Goal: Task Accomplishment & Management: Use online tool/utility

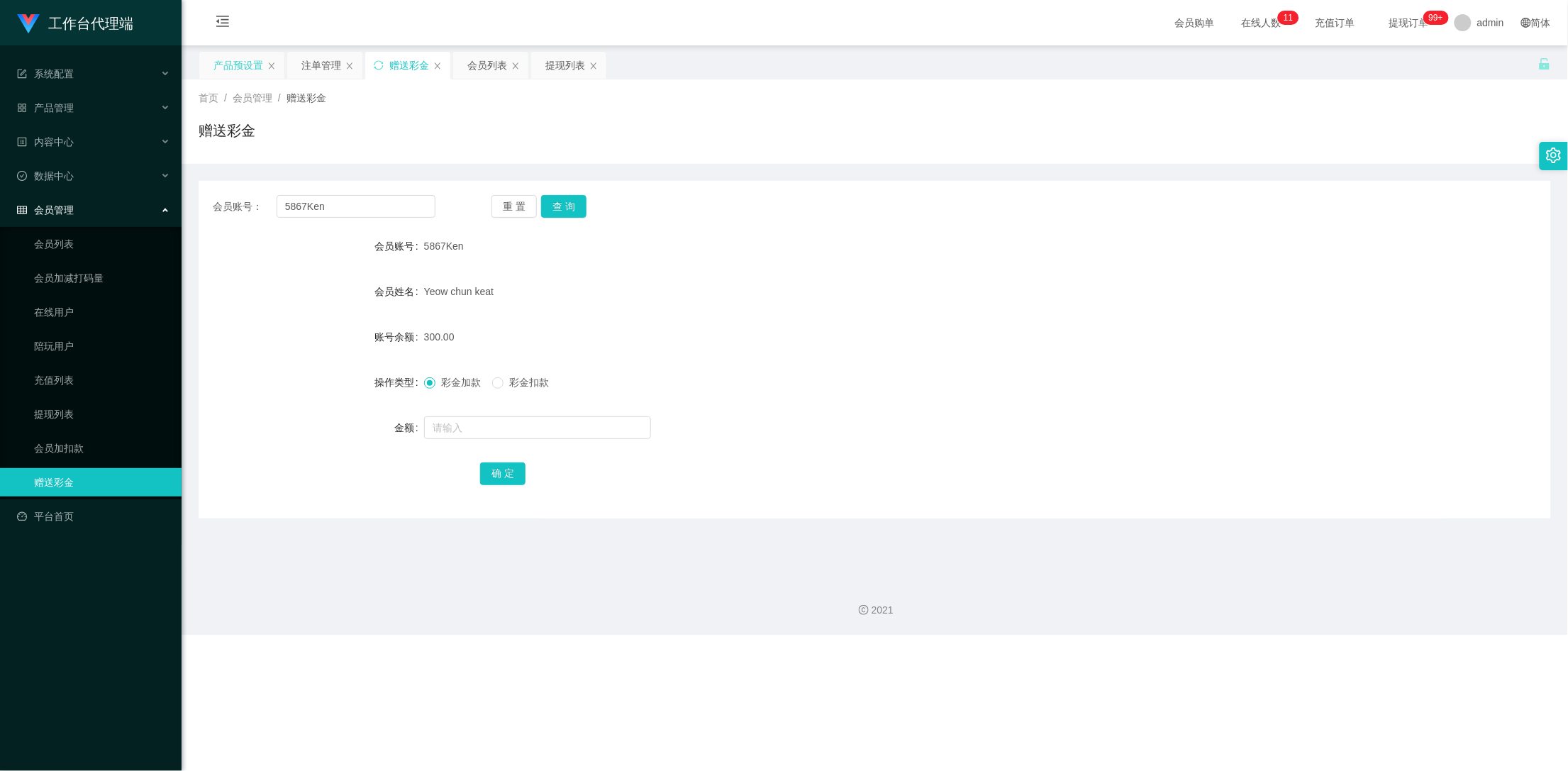
click at [247, 62] on div "产品预设置" at bounding box center [238, 65] width 50 height 27
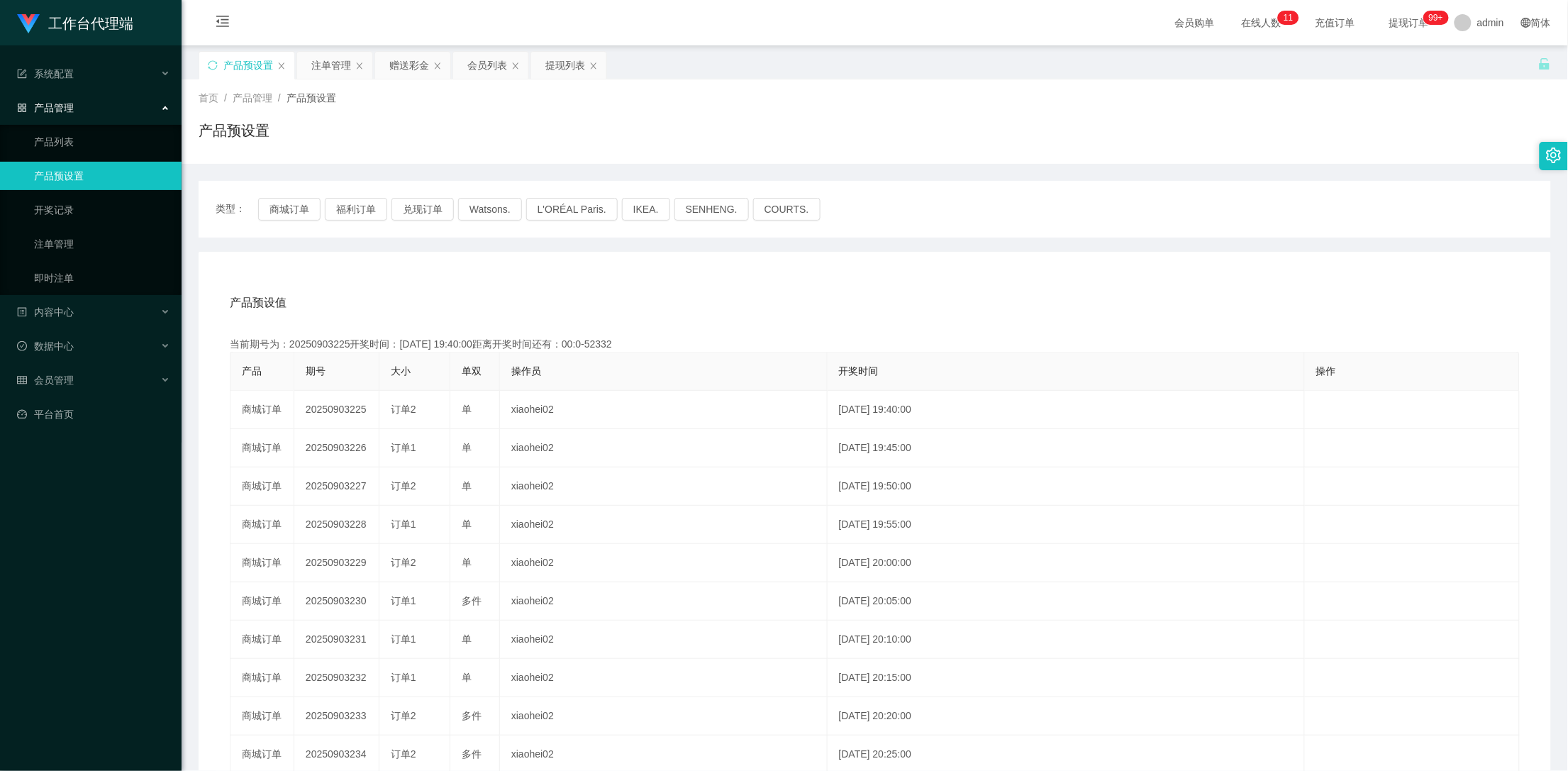
click at [207, 64] on div "产品预设置" at bounding box center [247, 65] width 95 height 27
click at [216, 64] on icon "图标: sync" at bounding box center [212, 65] width 10 height 10
click at [395, 64] on div "赠送彩金" at bounding box center [409, 65] width 40 height 27
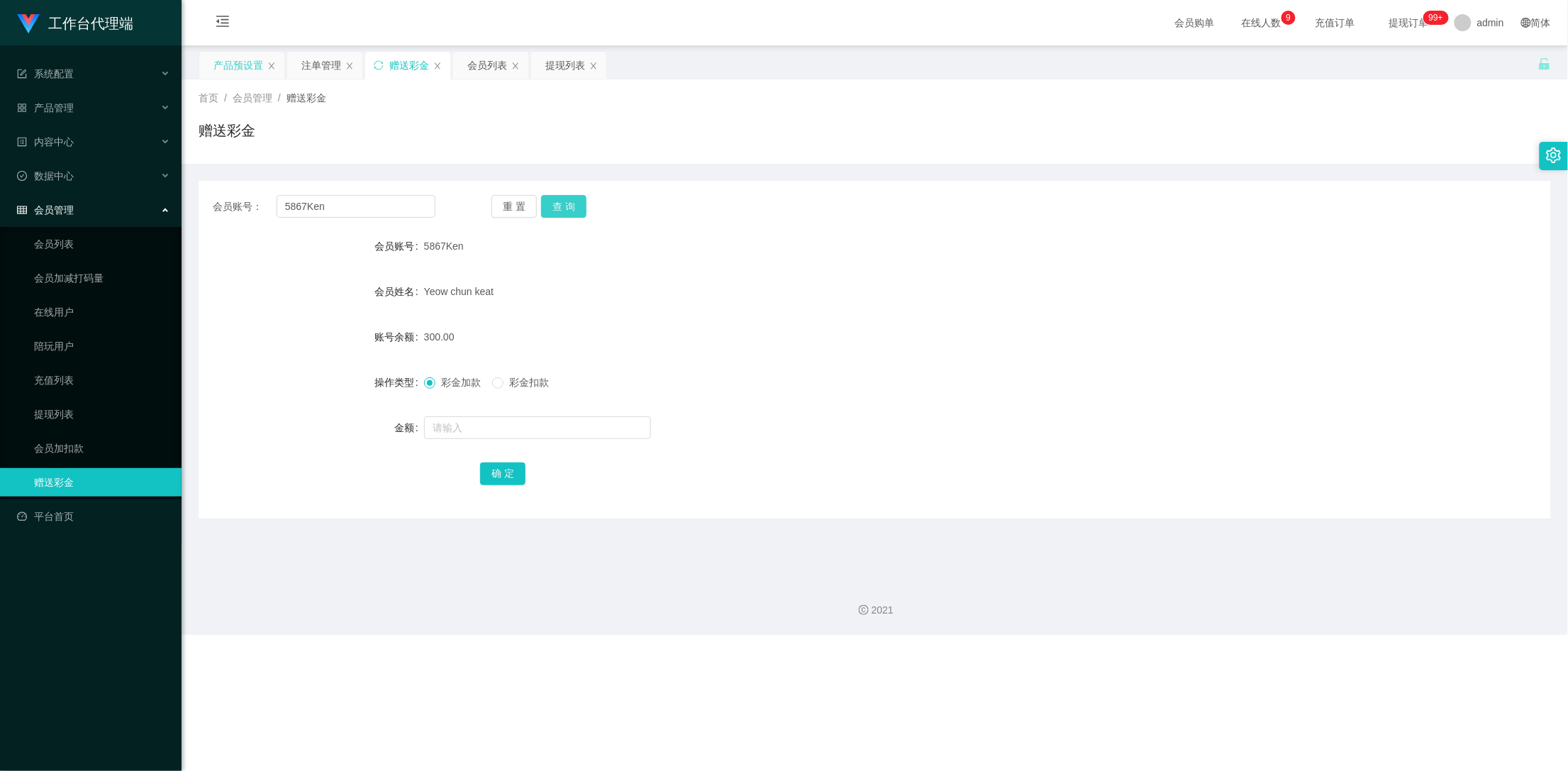
click at [568, 211] on button "查 询" at bounding box center [564, 207] width 45 height 23
click at [567, 211] on button "查 询" at bounding box center [564, 207] width 45 height 23
drag, startPoint x: 353, startPoint y: 200, endPoint x: 200, endPoint y: 202, distance: 153.0
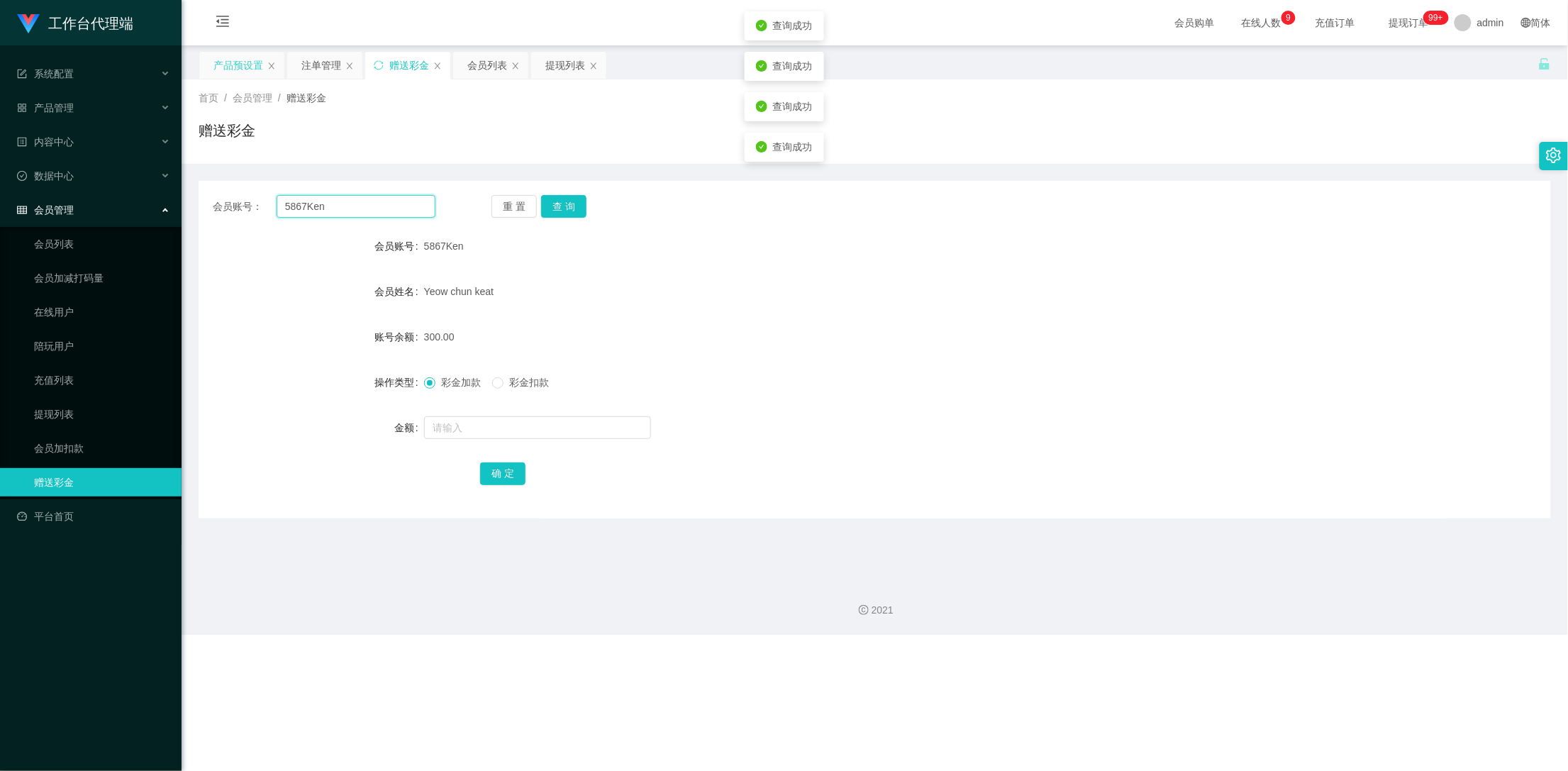
click at [200, 202] on div "会员账号： 5867Ken 重 置 查 询" at bounding box center [874, 207] width 1352 height 23
drag, startPoint x: 320, startPoint y: 64, endPoint x: 323, endPoint y: 78, distance: 14.3
click at [320, 64] on div "注单管理" at bounding box center [322, 65] width 40 height 27
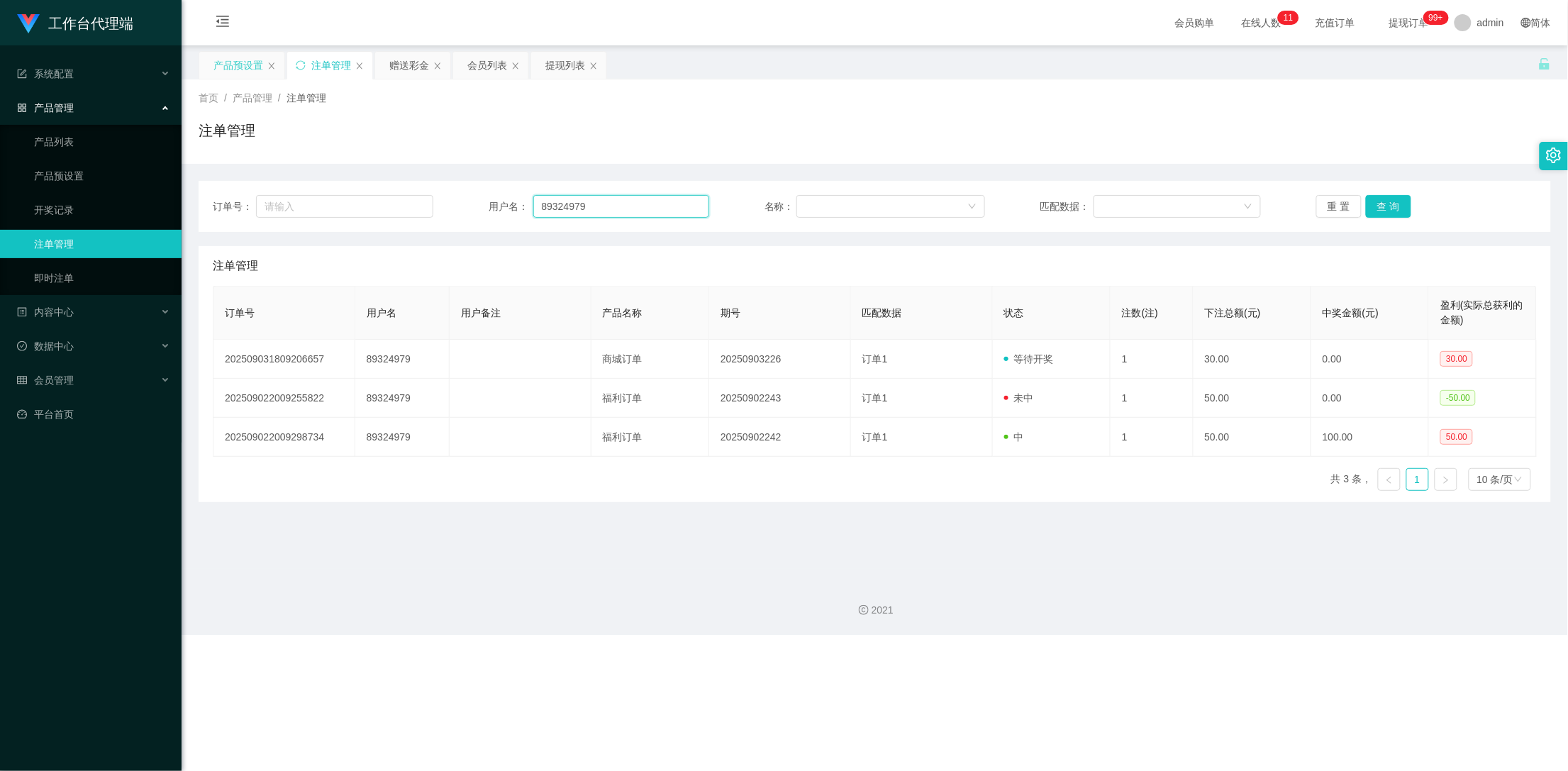
drag, startPoint x: 528, startPoint y: 211, endPoint x: 469, endPoint y: 224, distance: 60.4
click at [450, 211] on div "订单号： 用户名： 89324979 名称： 匹配数据： 重 置 查 询" at bounding box center [874, 207] width 1324 height 23
paste input "5867Ken"
type input "5867Ken"
click at [1387, 204] on button "查 询" at bounding box center [1388, 207] width 45 height 23
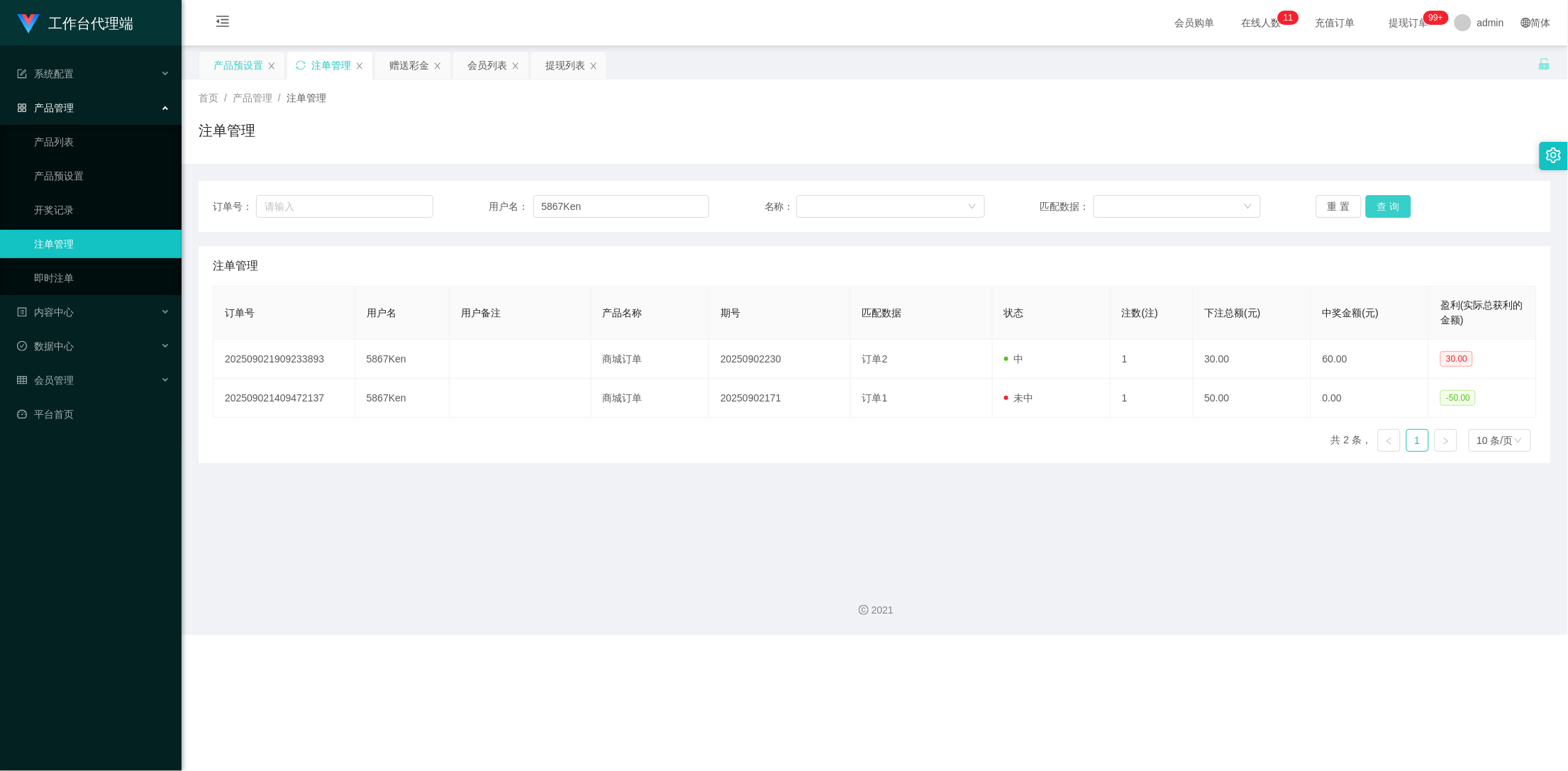
click at [1387, 204] on button "查 询" at bounding box center [1388, 207] width 45 height 23
click at [1381, 207] on button "查 询" at bounding box center [1388, 207] width 45 height 23
click at [1381, 207] on div "重 置 查 询" at bounding box center [1426, 207] width 220 height 23
click at [1381, 207] on button "查 询" at bounding box center [1388, 207] width 45 height 23
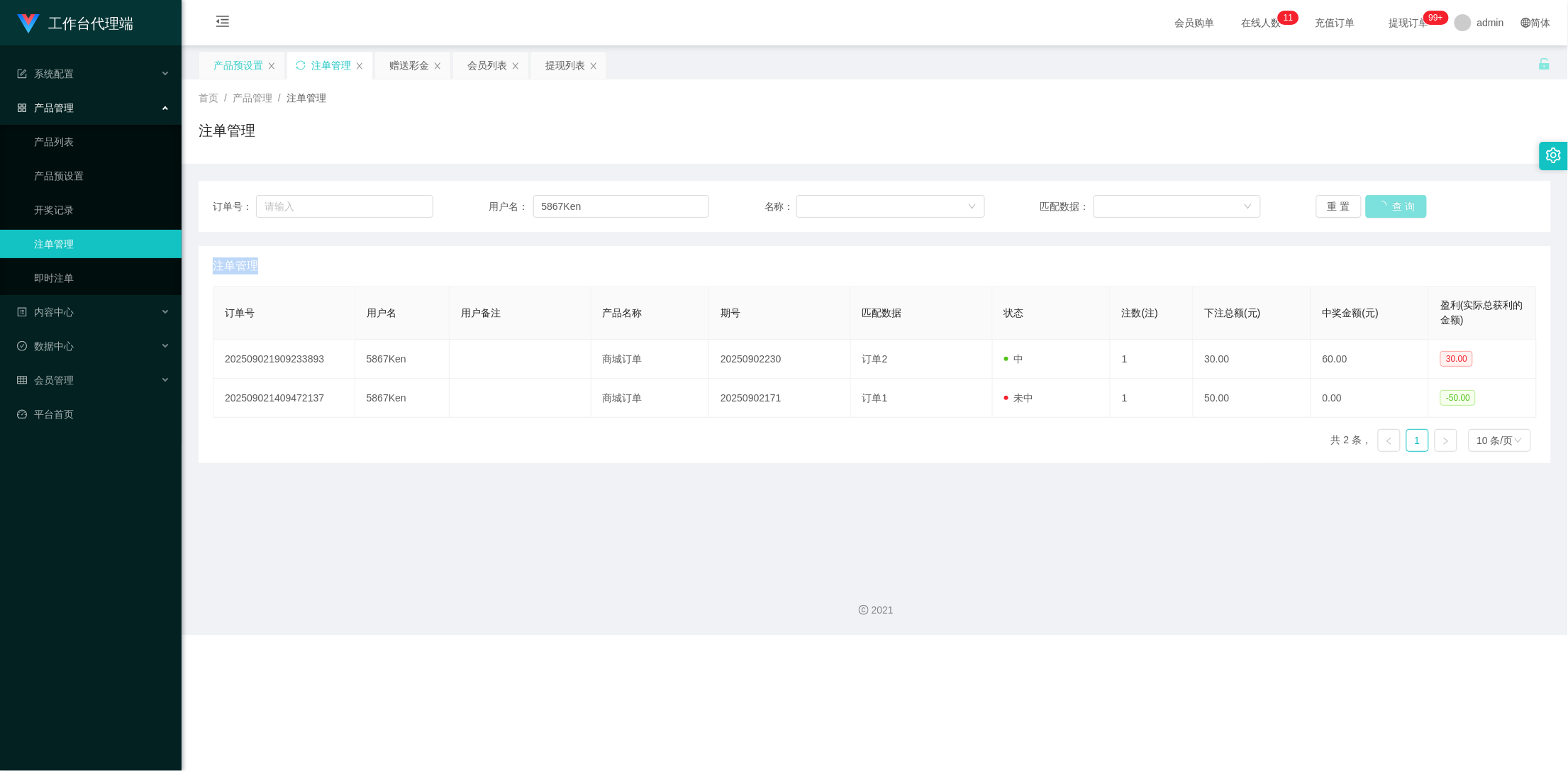
click at [1381, 207] on button "查 询" at bounding box center [1396, 207] width 61 height 23
click at [1381, 207] on div "重 置 查 询" at bounding box center [1426, 207] width 220 height 23
click at [1381, 207] on button "查 询" at bounding box center [1388, 207] width 45 height 23
click at [1381, 207] on div "重 置 查 询" at bounding box center [1426, 207] width 220 height 23
click at [1381, 202] on button "查 询" at bounding box center [1388, 207] width 45 height 23
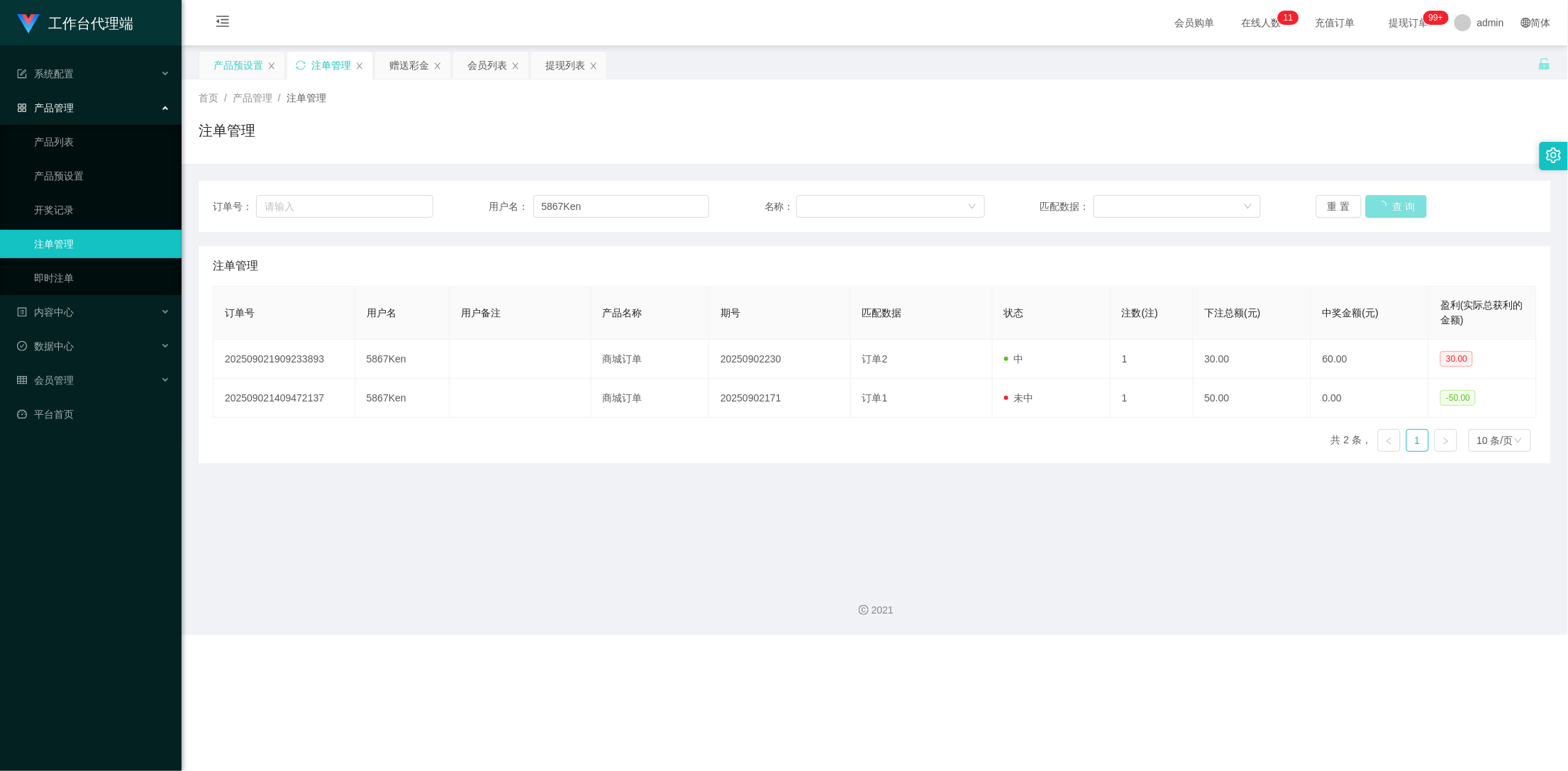
click at [1381, 202] on div "重 置 查 询" at bounding box center [1426, 207] width 220 height 23
drag, startPoint x: 408, startPoint y: 55, endPoint x: 413, endPoint y: 62, distance: 8.6
click at [408, 56] on div "赠送彩金" at bounding box center [409, 65] width 40 height 27
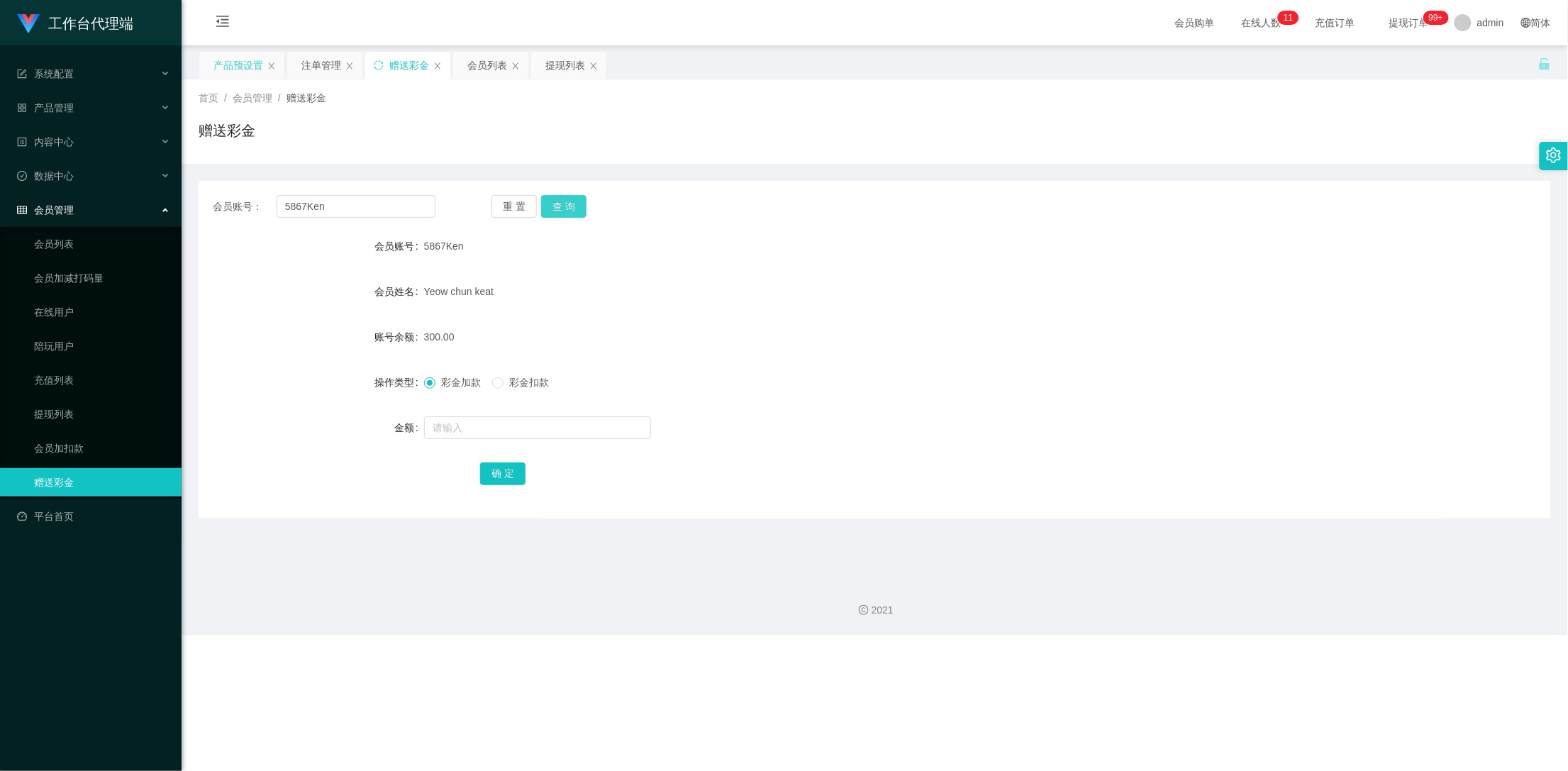
click at [566, 207] on button "查 询" at bounding box center [564, 207] width 45 height 23
click at [566, 207] on button "查 询" at bounding box center [572, 207] width 61 height 23
click at [306, 56] on div "注单管理" at bounding box center [322, 65] width 40 height 27
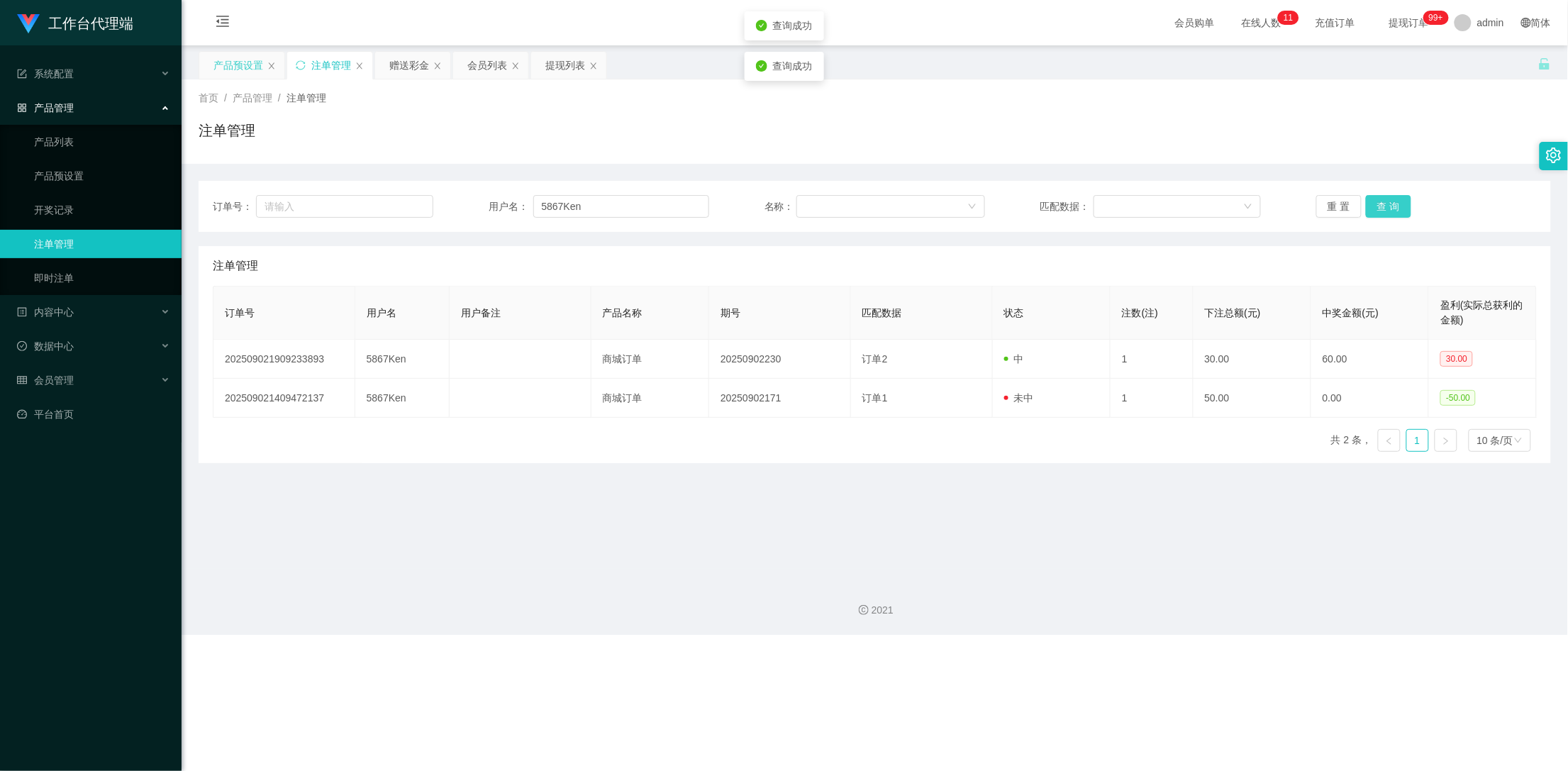
click at [1388, 211] on button "查 询" at bounding box center [1388, 207] width 45 height 23
click at [1388, 209] on button "查 询" at bounding box center [1388, 207] width 45 height 23
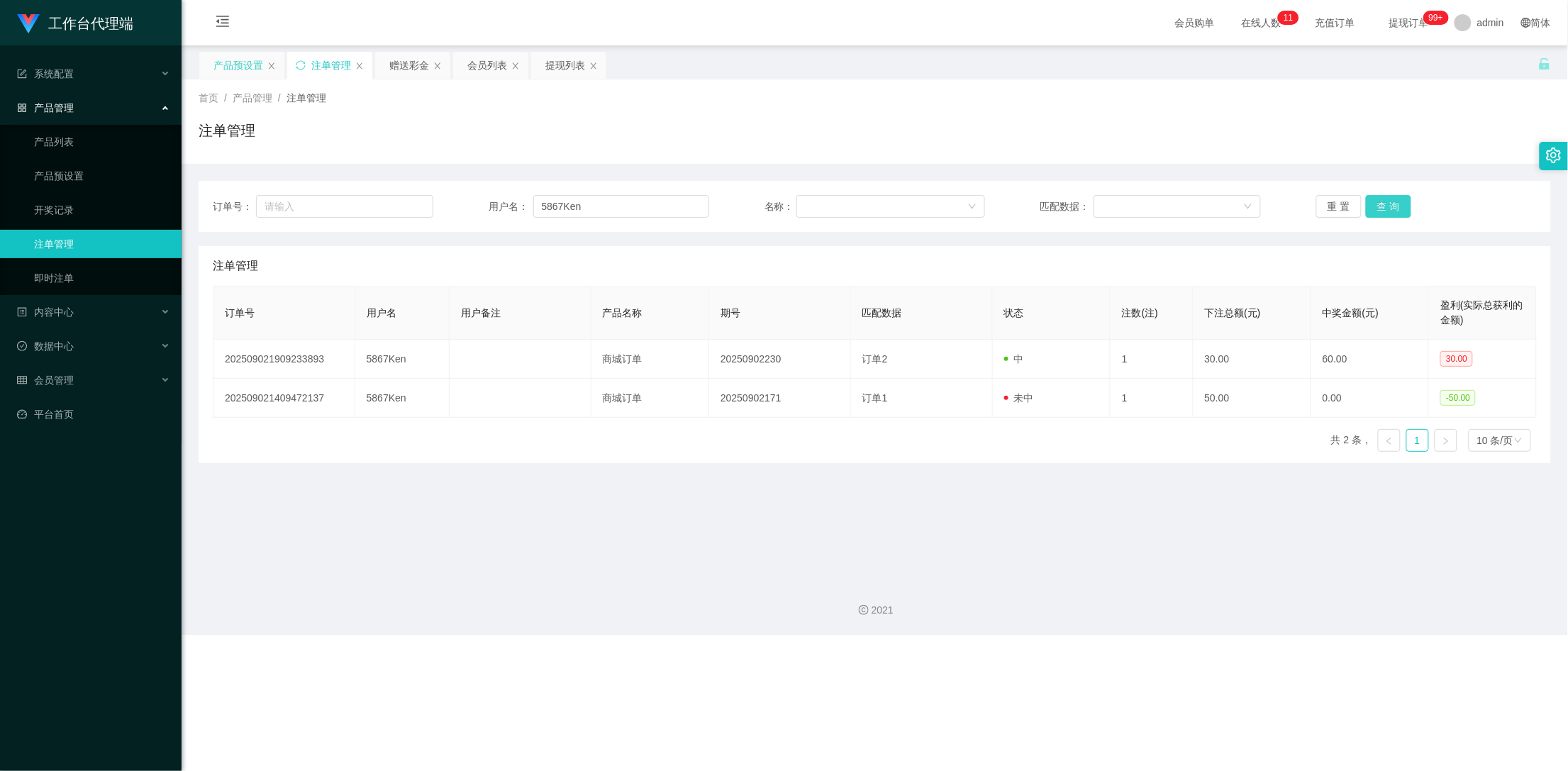
click at [1389, 210] on button "查 询" at bounding box center [1388, 207] width 45 height 23
click at [1389, 210] on div "重 置 查 询" at bounding box center [1426, 207] width 220 height 23
click at [1389, 210] on button "查 询" at bounding box center [1388, 207] width 45 height 23
click at [1389, 210] on div "重 置 查 询" at bounding box center [1426, 207] width 220 height 23
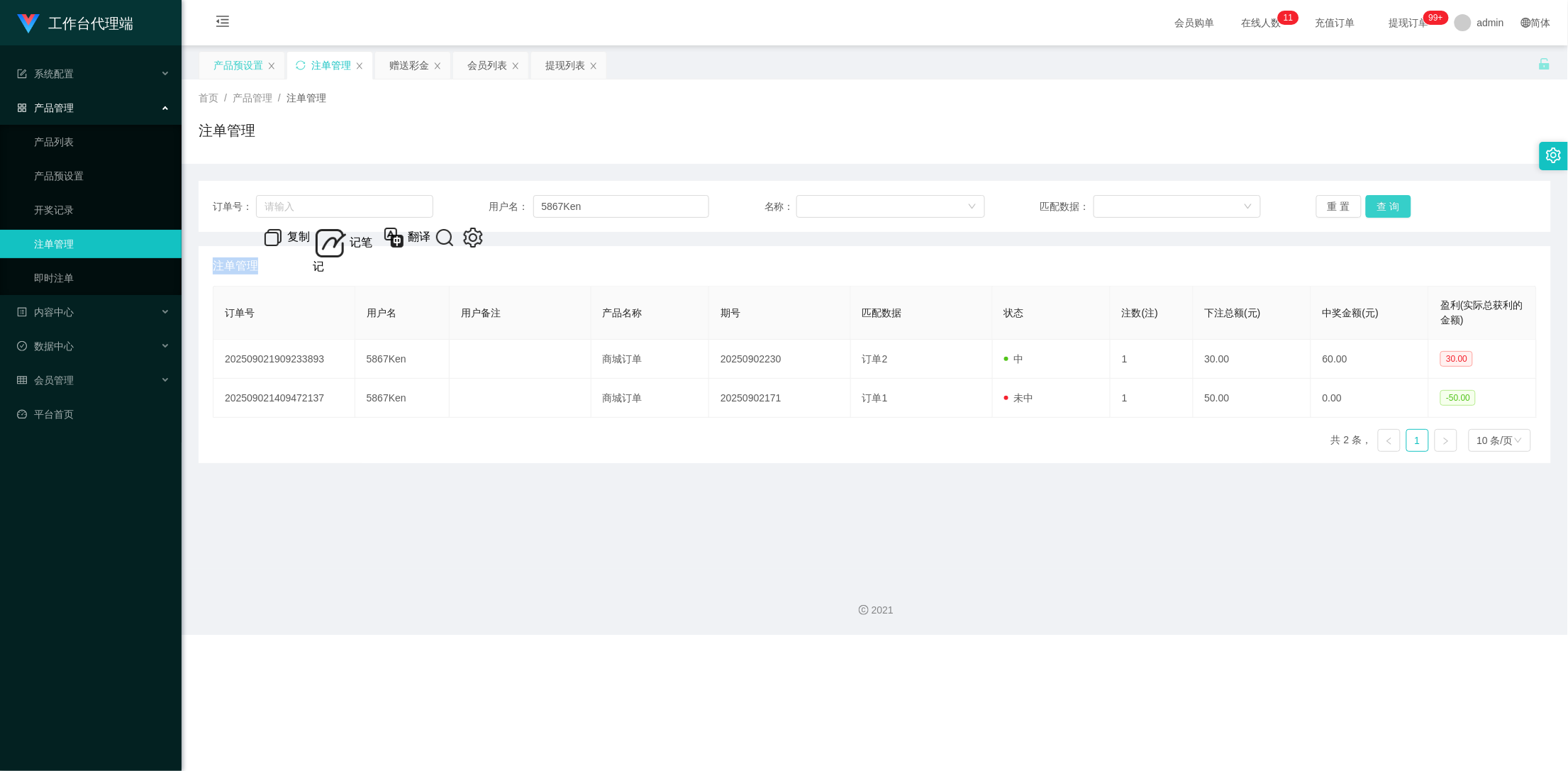
click at [1389, 210] on button "查 询" at bounding box center [1388, 207] width 45 height 23
drag, startPoint x: 1389, startPoint y: 210, endPoint x: 1138, endPoint y: 216, distance: 251.1
click at [1389, 210] on button "查 询" at bounding box center [1396, 207] width 61 height 23
click at [400, 72] on div "赠送彩金" at bounding box center [409, 65] width 40 height 27
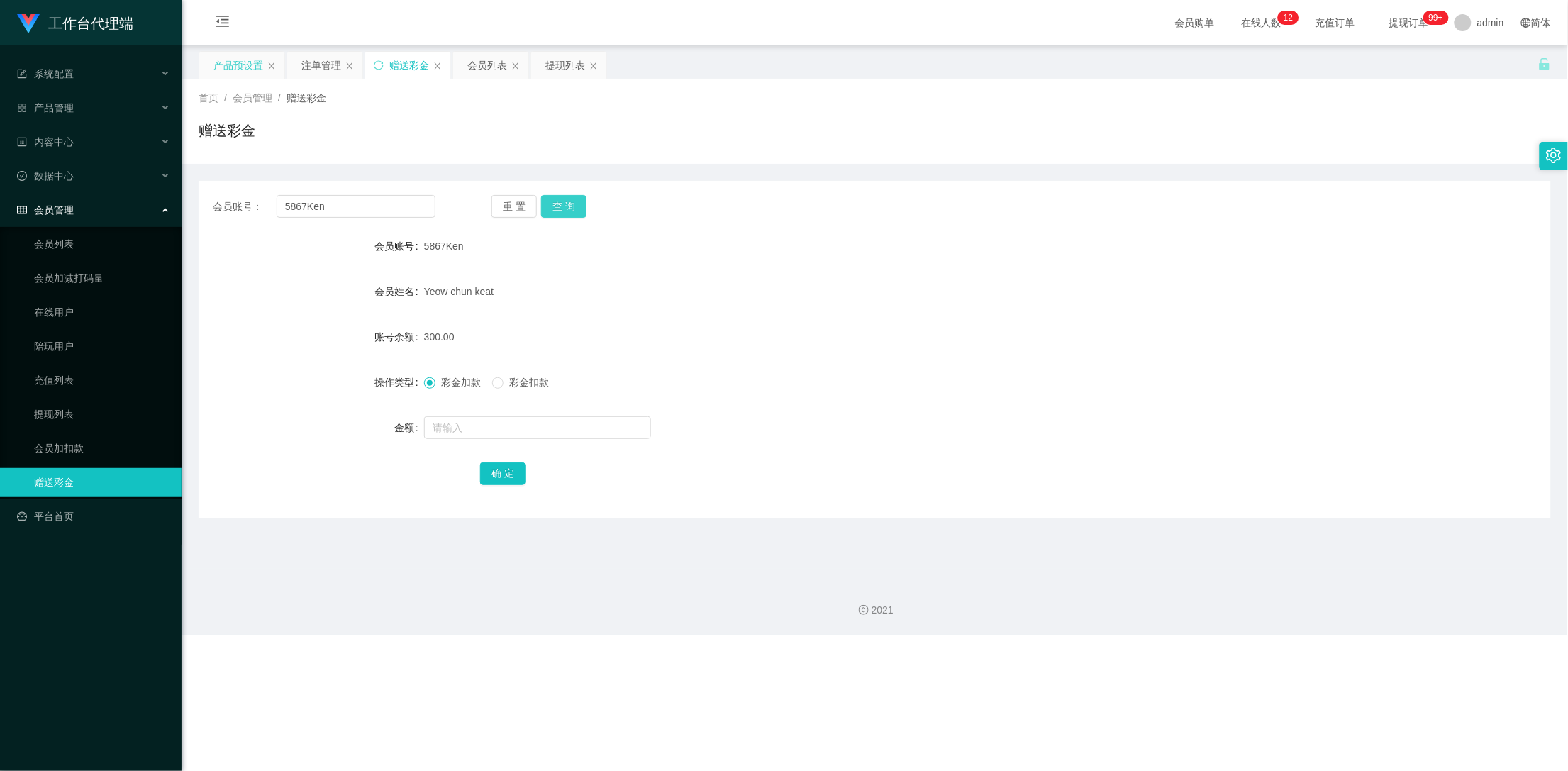
click at [575, 204] on button "查 询" at bounding box center [564, 207] width 45 height 23
click at [575, 204] on div "重 置 查 询" at bounding box center [603, 207] width 223 height 23
click at [575, 204] on button "查 询" at bounding box center [564, 207] width 45 height 23
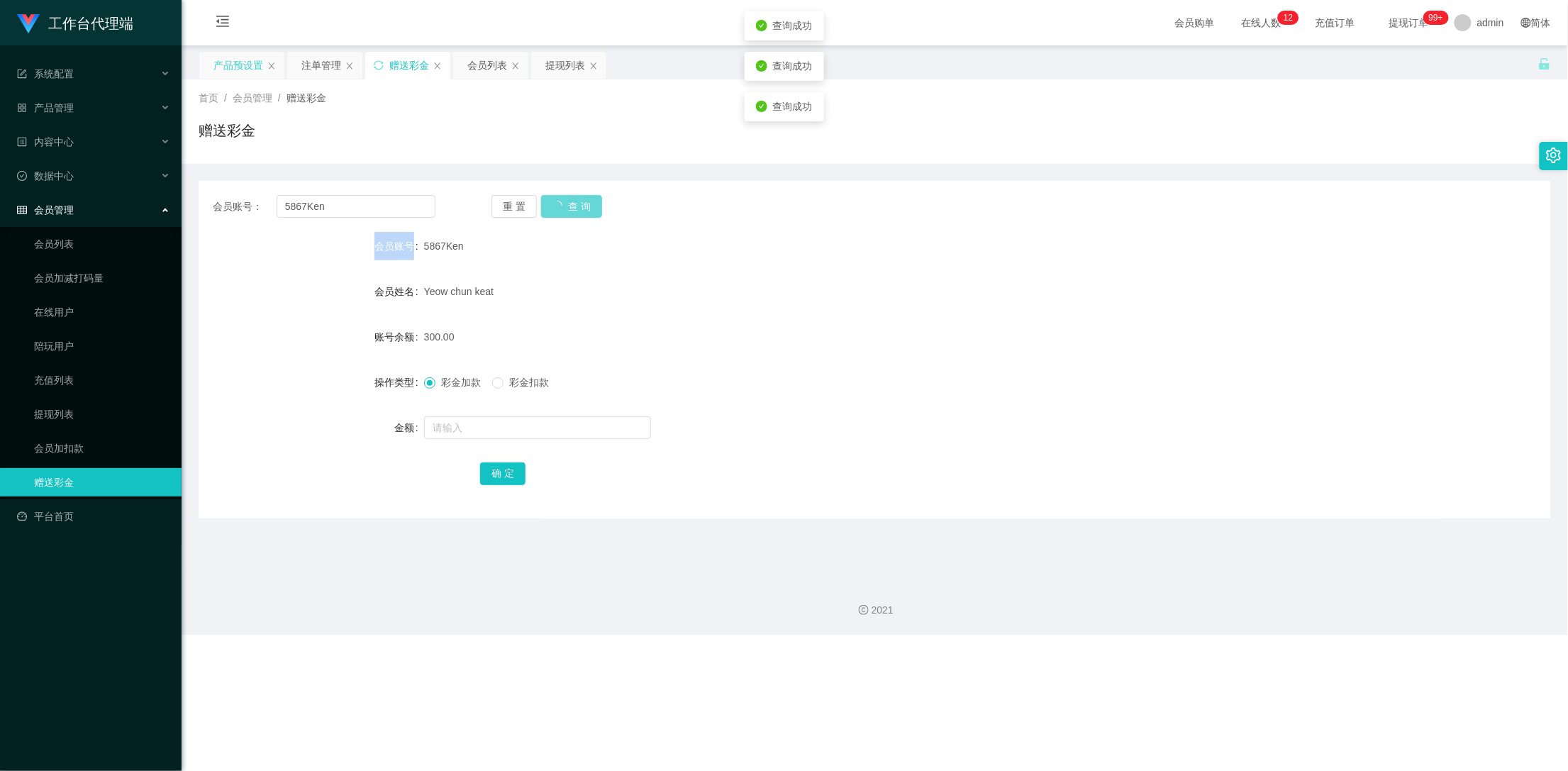
drag, startPoint x: 575, startPoint y: 204, endPoint x: 586, endPoint y: 201, distance: 11.4
click at [575, 204] on div "重 置 查 询" at bounding box center [603, 207] width 223 height 23
click at [550, 289] on div "Yeow chun keat" at bounding box center [818, 291] width 789 height 28
click at [563, 208] on button "查 询" at bounding box center [564, 207] width 45 height 23
click at [228, 63] on div "产品预设置" at bounding box center [238, 65] width 50 height 27
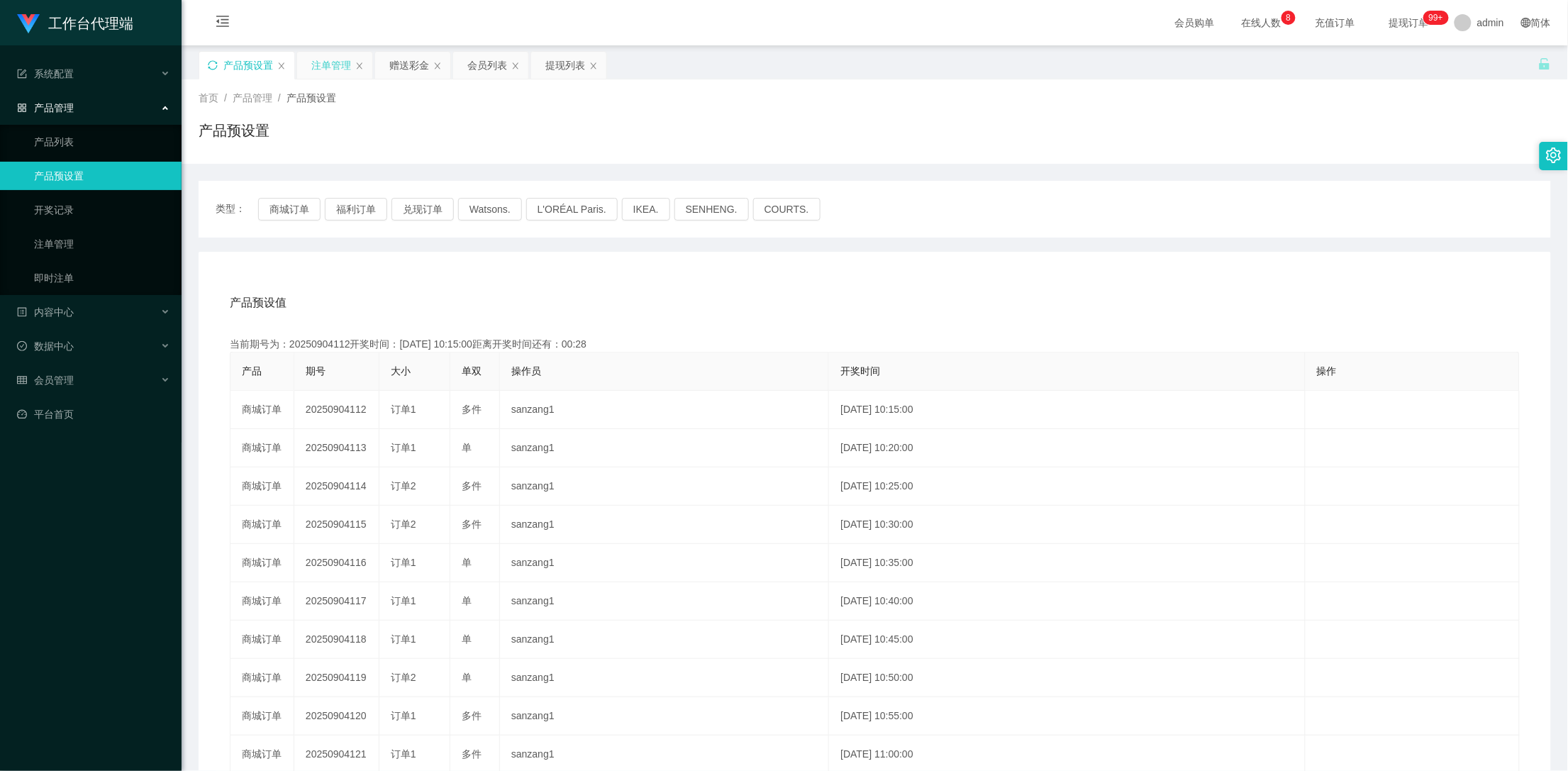
click at [322, 60] on div "注单管理" at bounding box center [332, 65] width 40 height 27
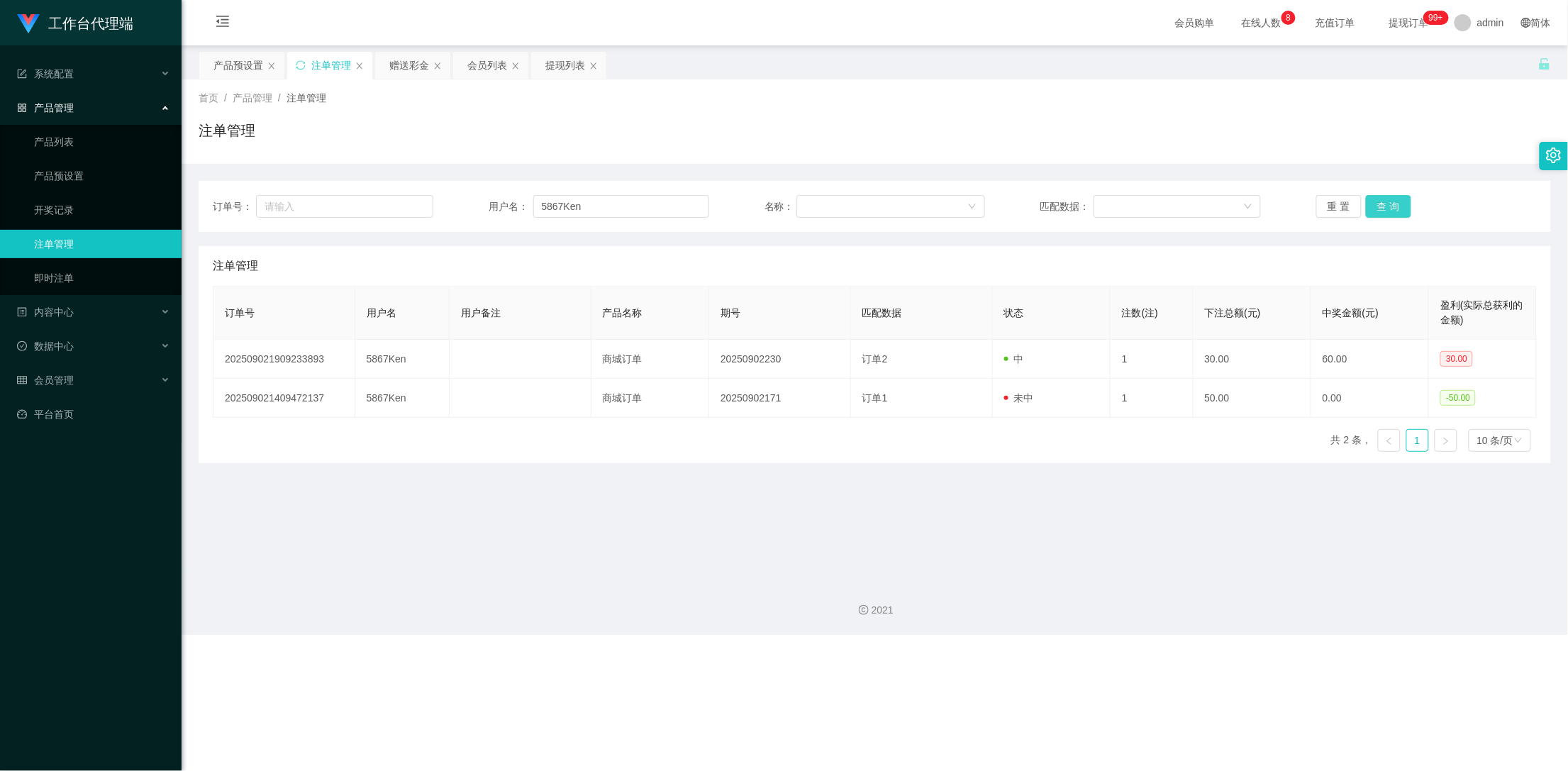
click at [1381, 207] on button "查 询" at bounding box center [1388, 207] width 45 height 23
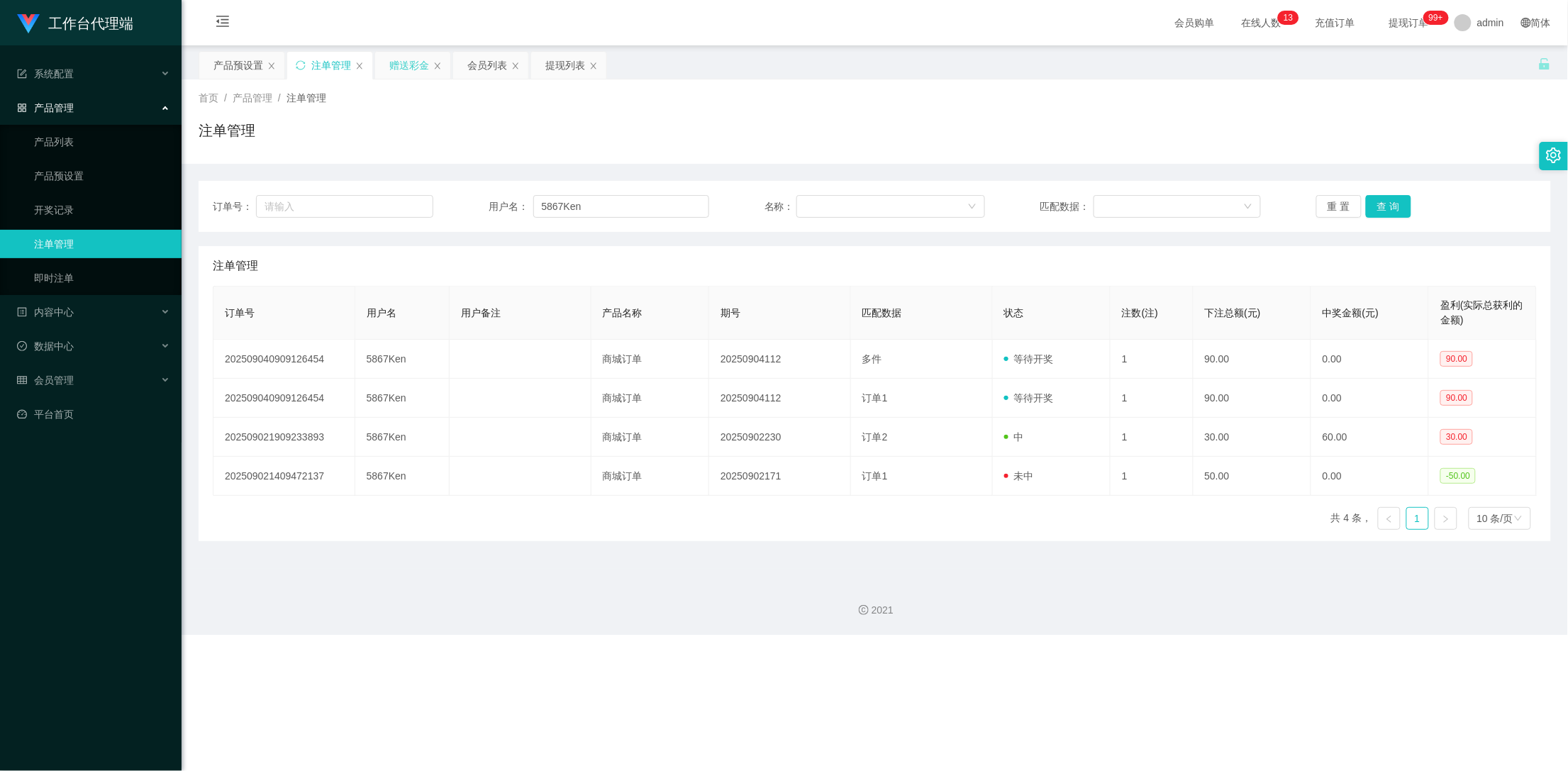
click at [404, 67] on div "赠送彩金" at bounding box center [409, 65] width 40 height 27
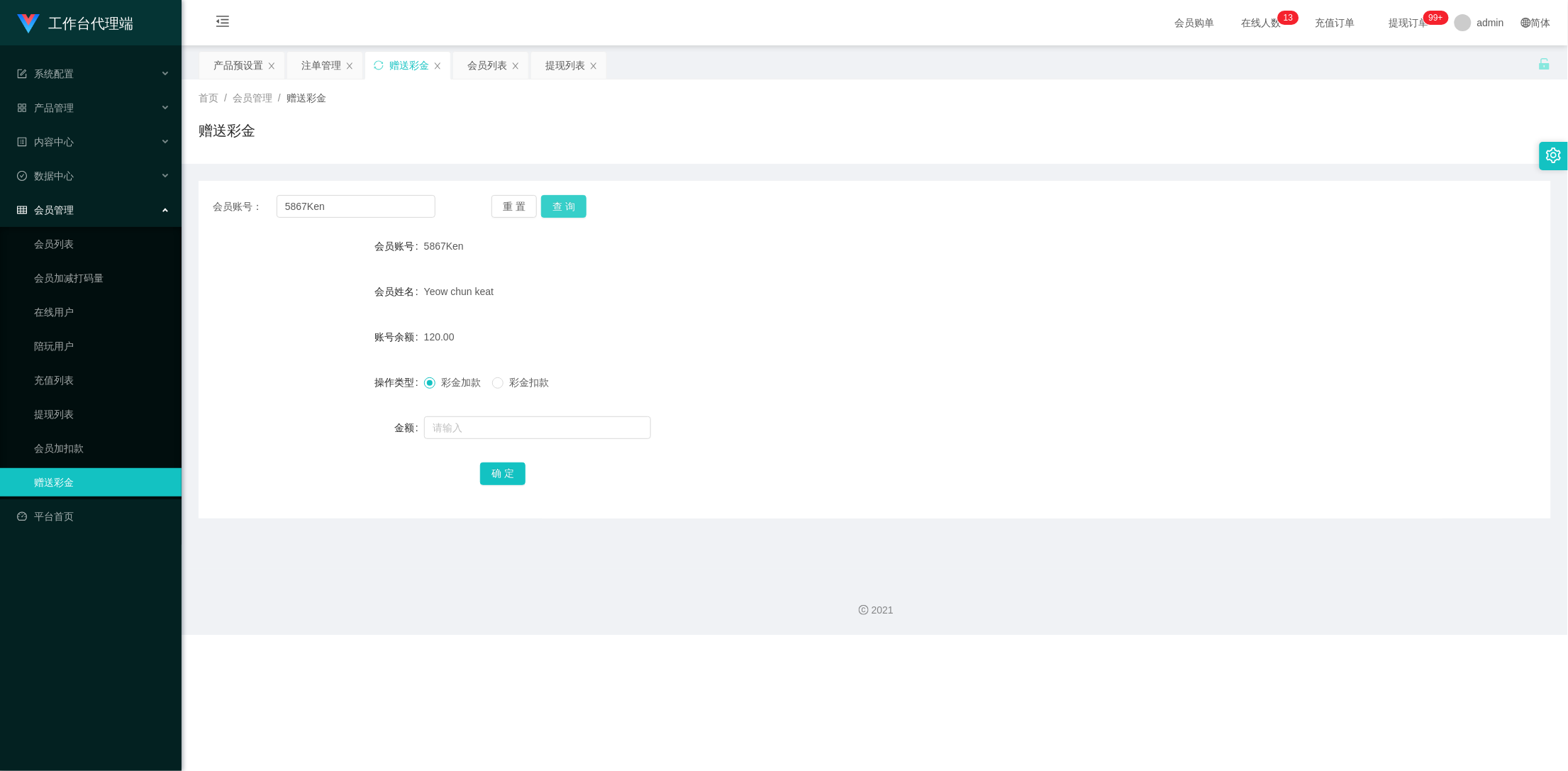
click at [583, 202] on button "查 询" at bounding box center [564, 207] width 45 height 23
click at [471, 426] on input "text" at bounding box center [537, 428] width 227 height 23
click at [480, 427] on input "text" at bounding box center [537, 428] width 227 height 23
type input "90"
click at [503, 475] on button "确 定" at bounding box center [502, 474] width 45 height 23
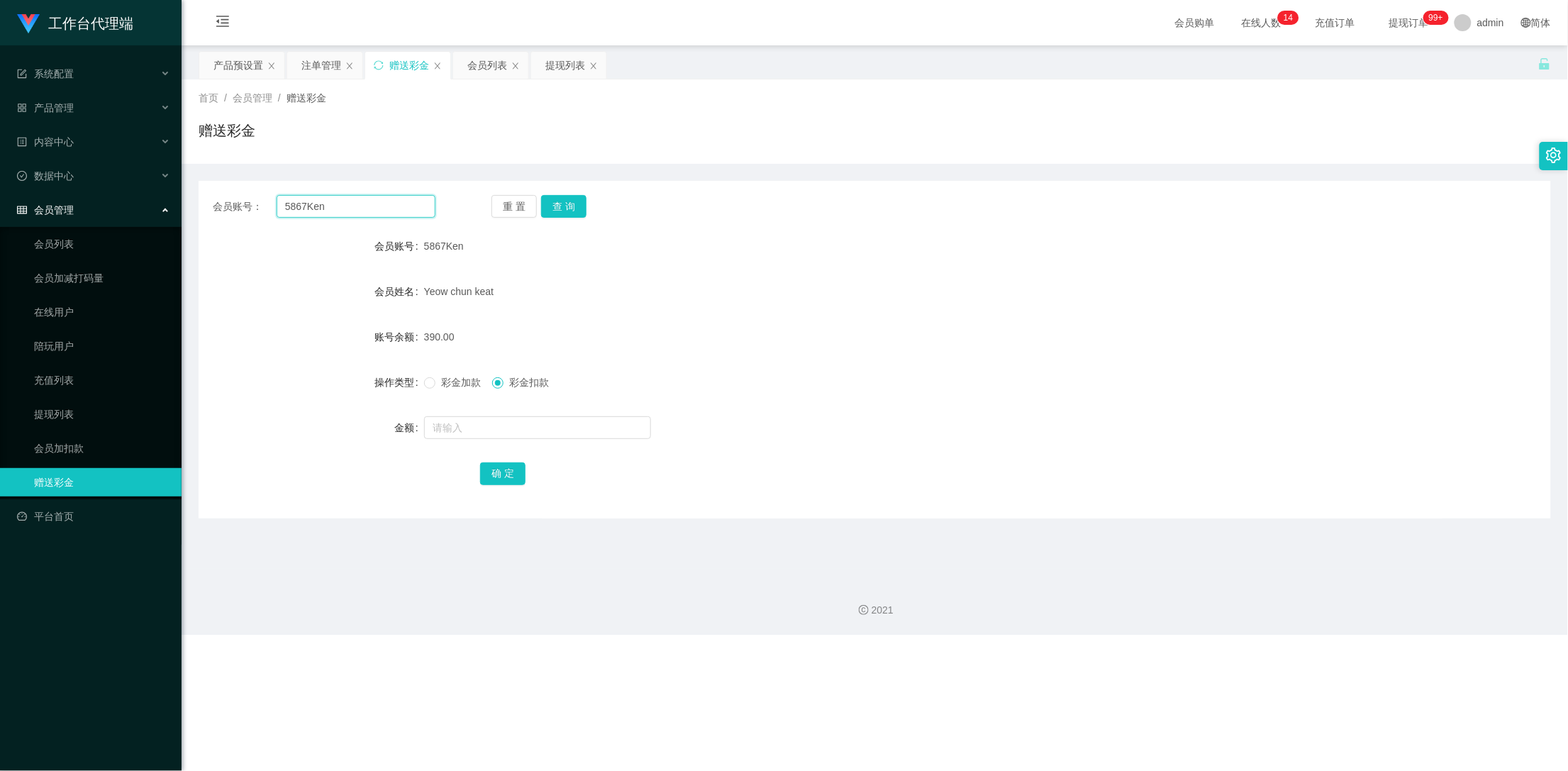
drag, startPoint x: 328, startPoint y: 197, endPoint x: 234, endPoint y: 206, distance: 94.4
click at [234, 206] on div "会员账号： 5867Ken" at bounding box center [324, 207] width 223 height 23
paste input "nagabIr"
type input "nagabIr"
click at [563, 201] on button "查 询" at bounding box center [564, 207] width 45 height 23
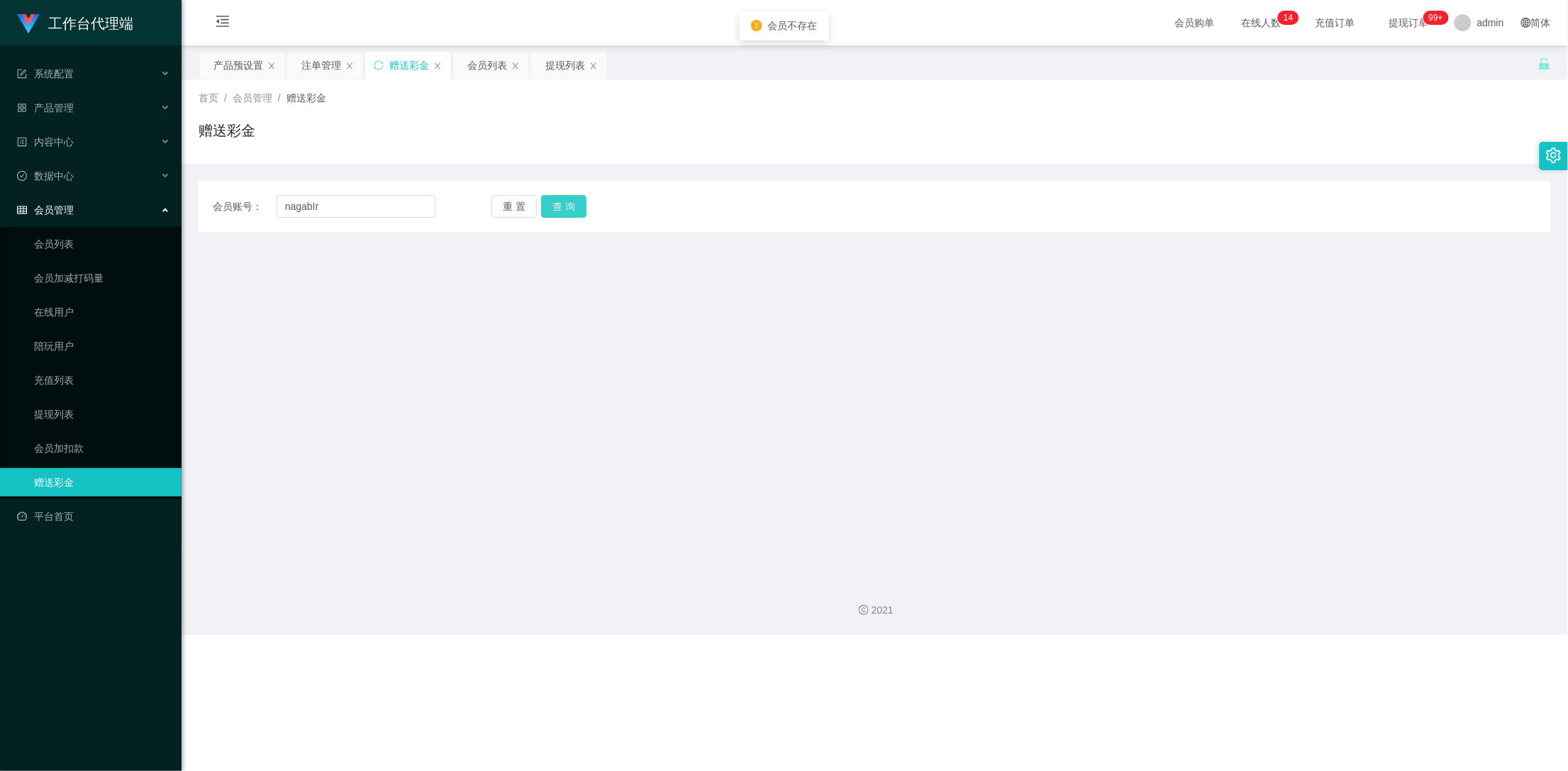
click at [568, 201] on button "查 询" at bounding box center [564, 207] width 45 height 23
drag, startPoint x: 354, startPoint y: 200, endPoint x: 215, endPoint y: 200, distance: 139.0
click at [216, 200] on div "会员账号： nagabIr" at bounding box center [324, 207] width 223 height 23
click at [332, 201] on input "text" at bounding box center [356, 207] width 159 height 23
paste input "nagablr"
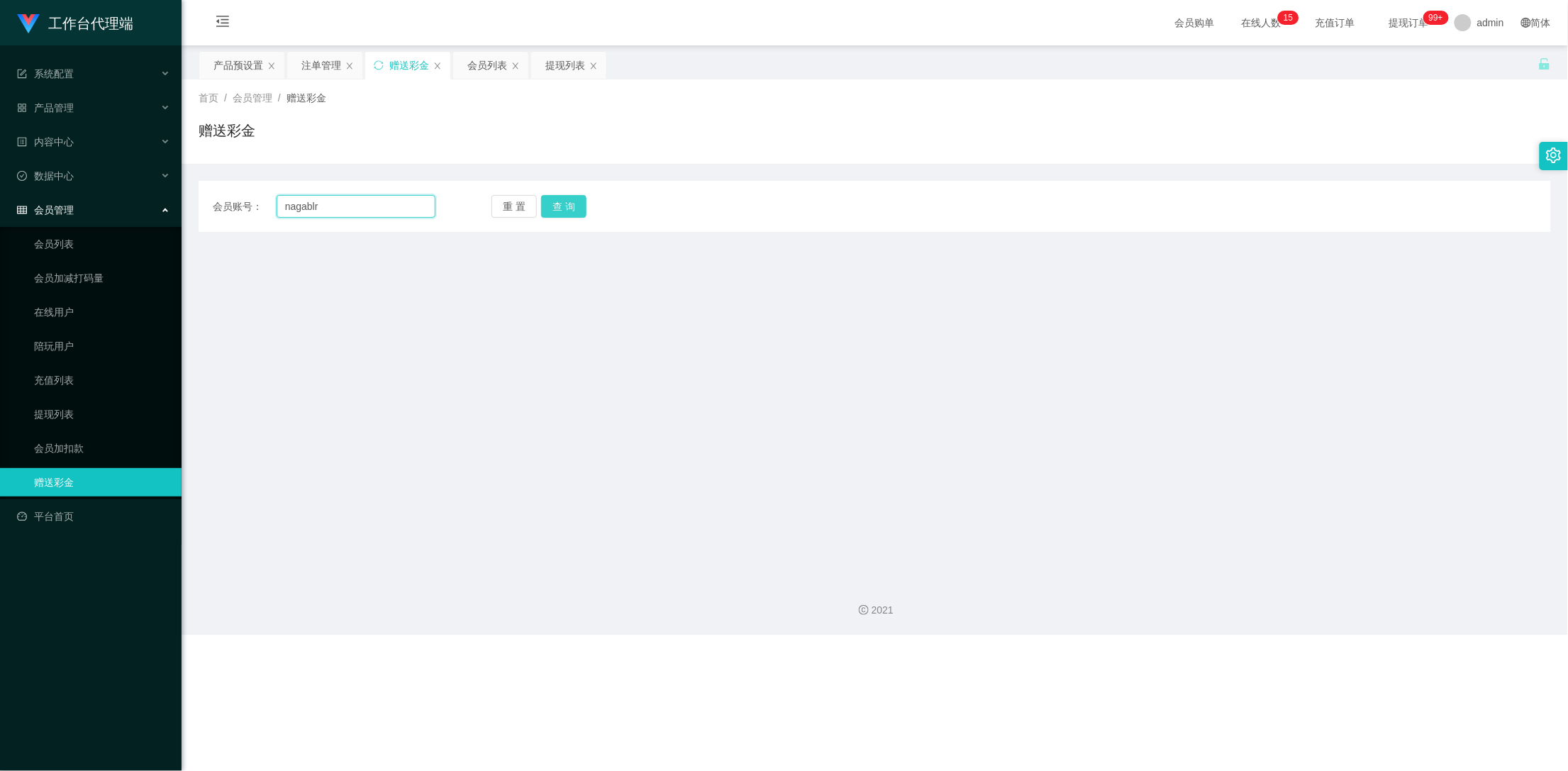
type input "nagablr"
click at [555, 208] on button "查 询" at bounding box center [564, 207] width 45 height 23
